Goal: Transaction & Acquisition: Purchase product/service

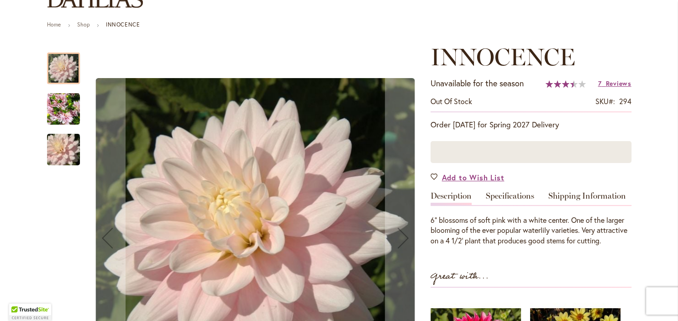
scroll to position [92, 0]
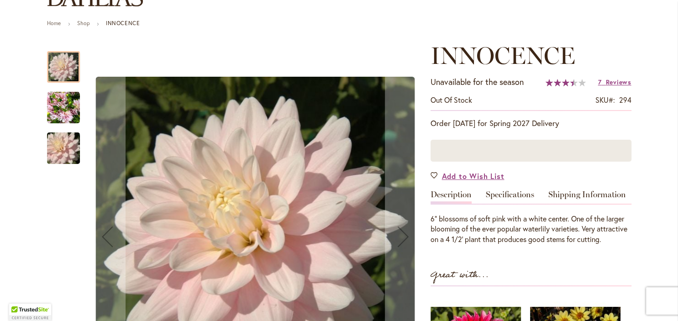
click at [63, 110] on img "INNOCENCE" at bounding box center [63, 107] width 33 height 33
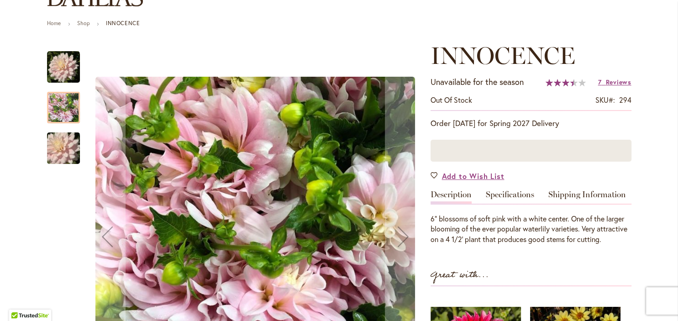
click at [62, 146] on img "INNOCENCE" at bounding box center [64, 148] width 66 height 44
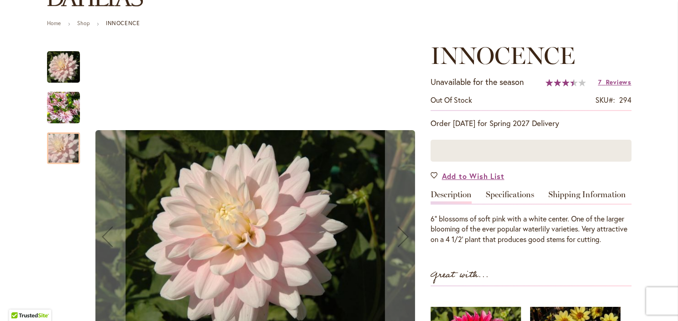
click at [52, 101] on img "INNOCENCE" at bounding box center [63, 107] width 33 height 33
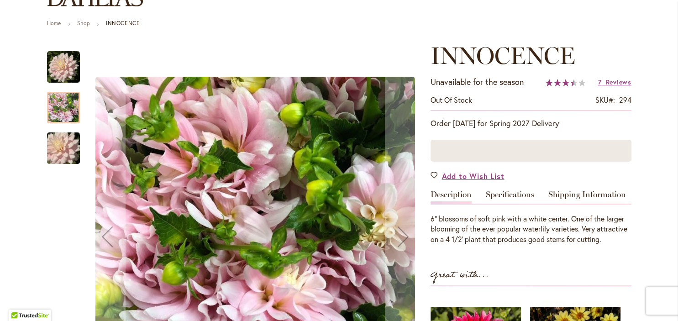
click at [61, 135] on img "INNOCENCE" at bounding box center [64, 148] width 66 height 44
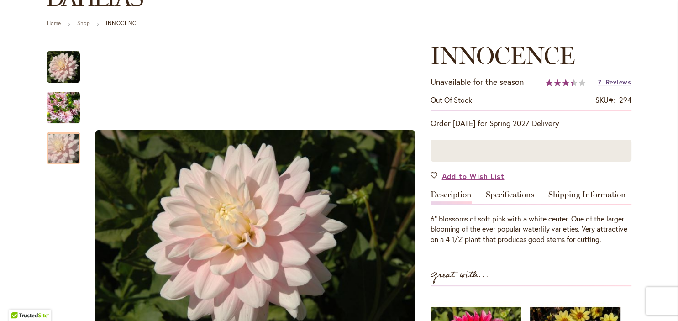
click at [614, 82] on span "Reviews" at bounding box center [618, 82] width 26 height 9
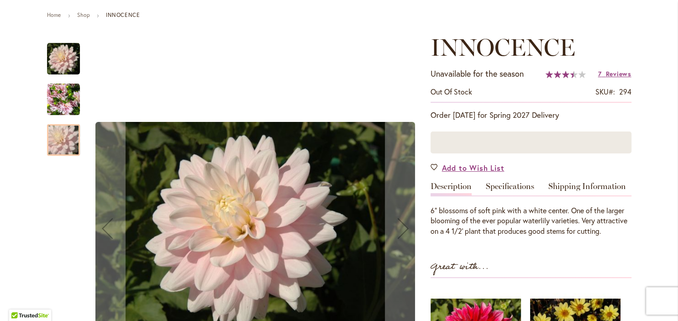
scroll to position [0, 0]
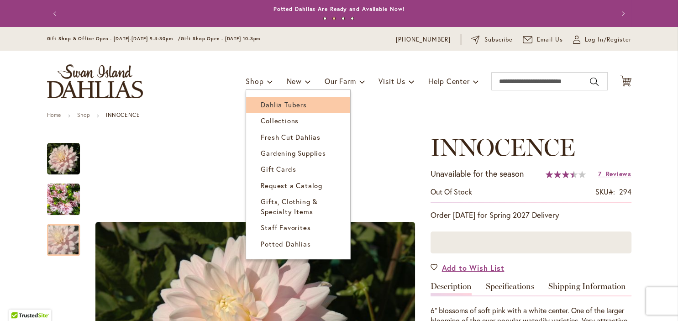
click at [273, 101] on span "Dahlia Tubers" at bounding box center [284, 104] width 46 height 9
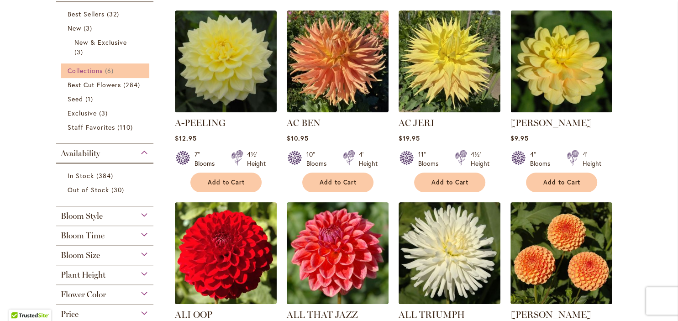
scroll to position [230, 0]
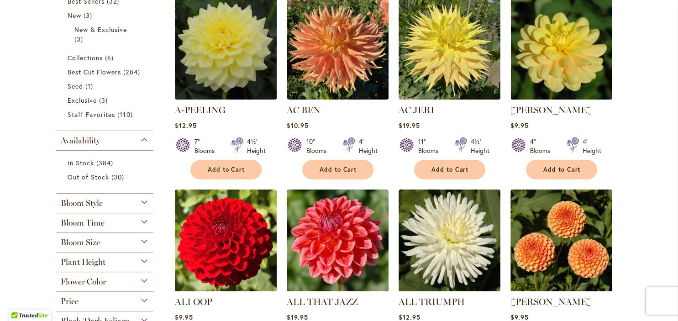
click at [141, 203] on div "Bloom Style" at bounding box center [105, 200] width 98 height 15
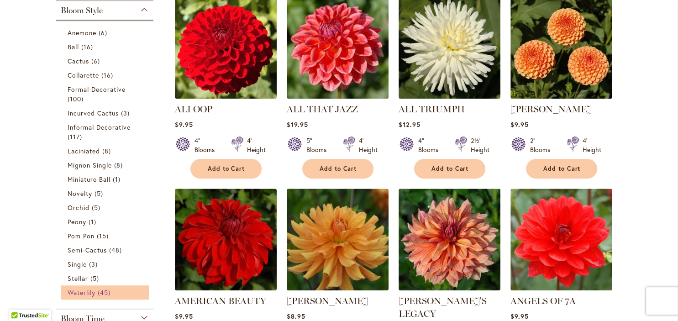
click at [89, 290] on span "Waterlily" at bounding box center [82, 292] width 28 height 9
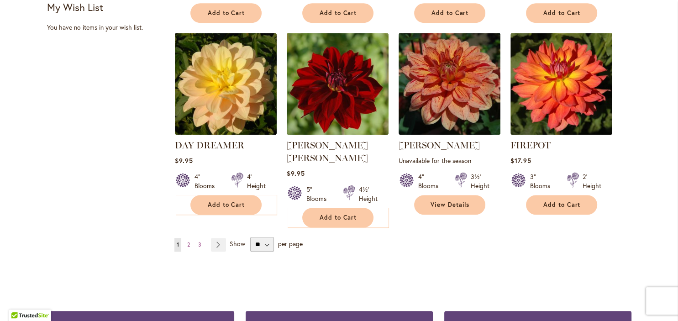
scroll to position [782, 0]
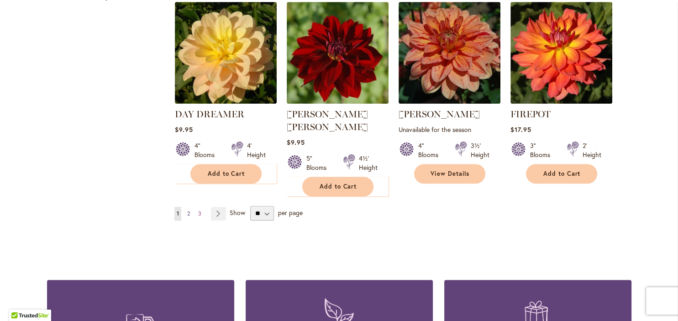
click at [189, 210] on span "2" at bounding box center [188, 213] width 3 height 7
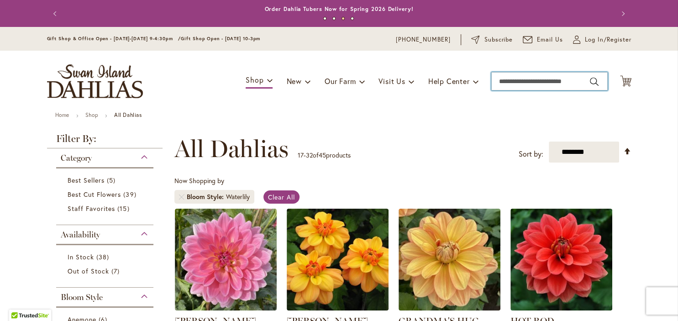
click at [522, 85] on input "Search" at bounding box center [549, 81] width 116 height 18
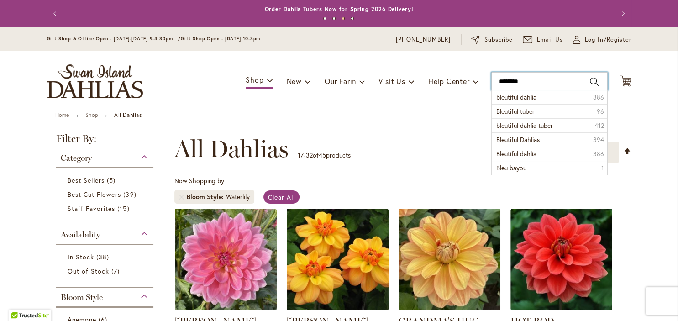
type input "*********"
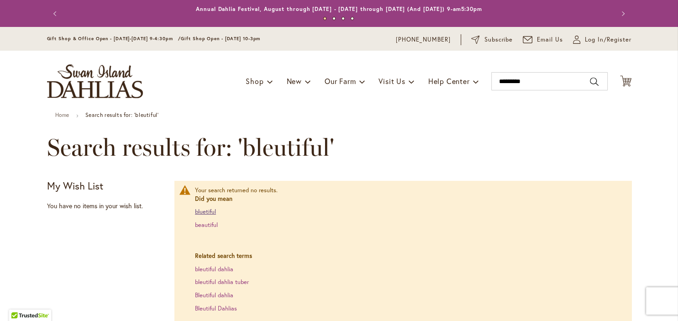
click at [210, 213] on link "bluetiful" at bounding box center [205, 212] width 21 height 8
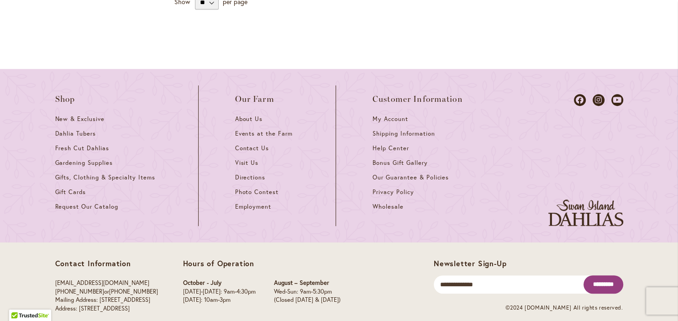
scroll to position [460, 0]
